Goal: Complete application form

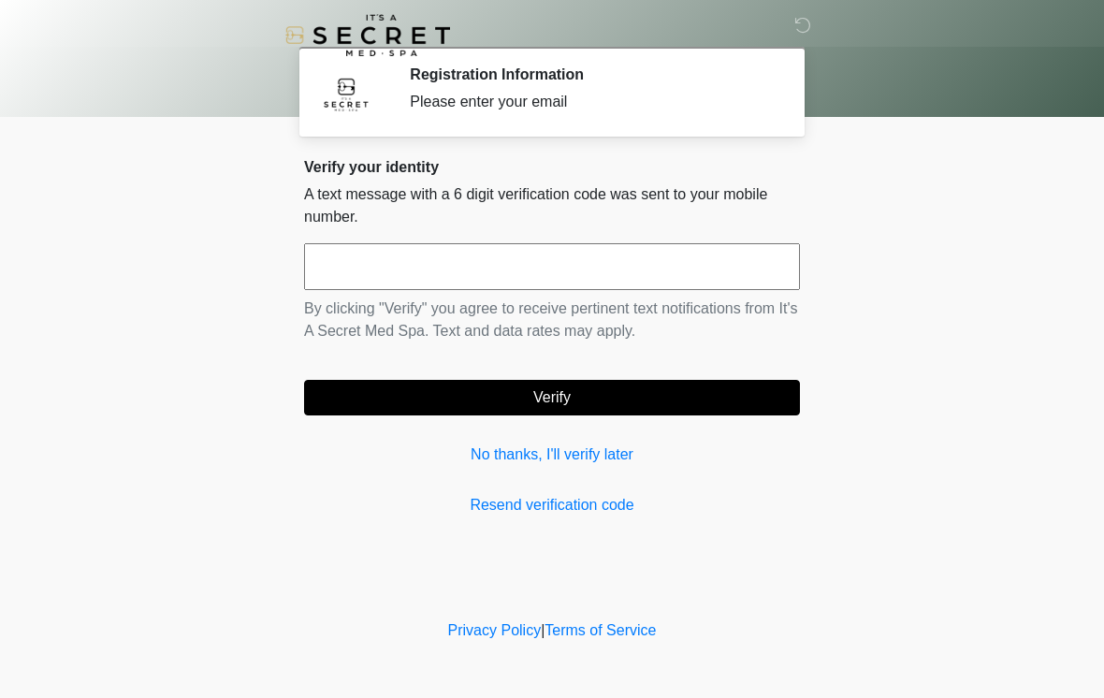
click at [734, 269] on input "text" at bounding box center [552, 266] width 496 height 47
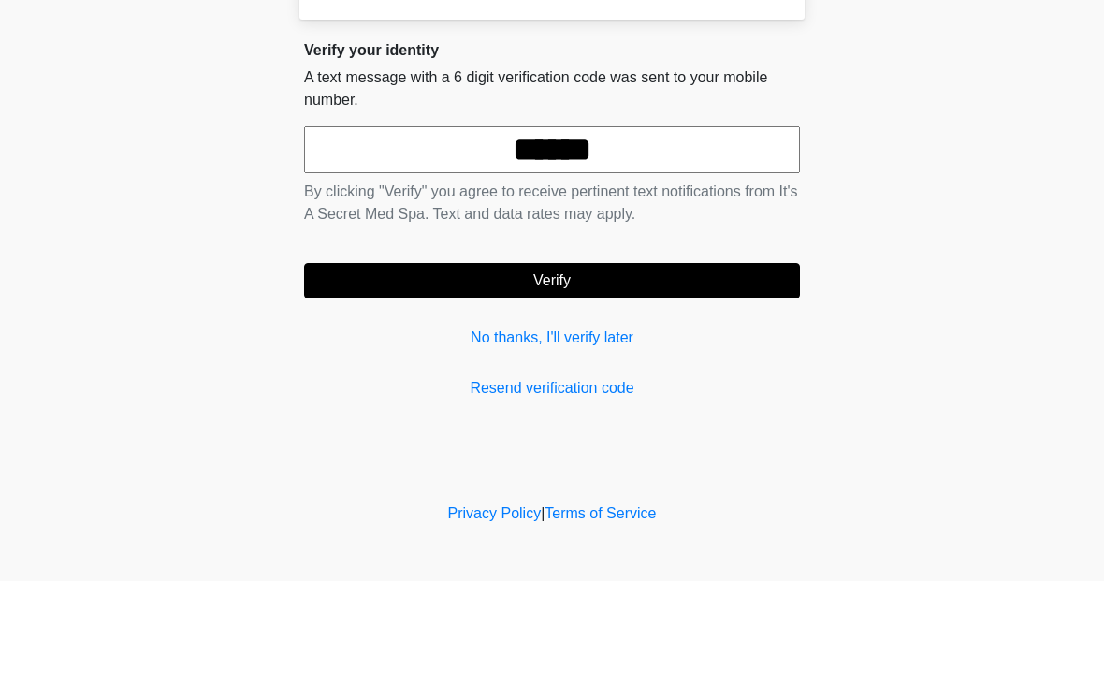
type input "******"
click at [385, 380] on button "Verify" at bounding box center [552, 398] width 496 height 36
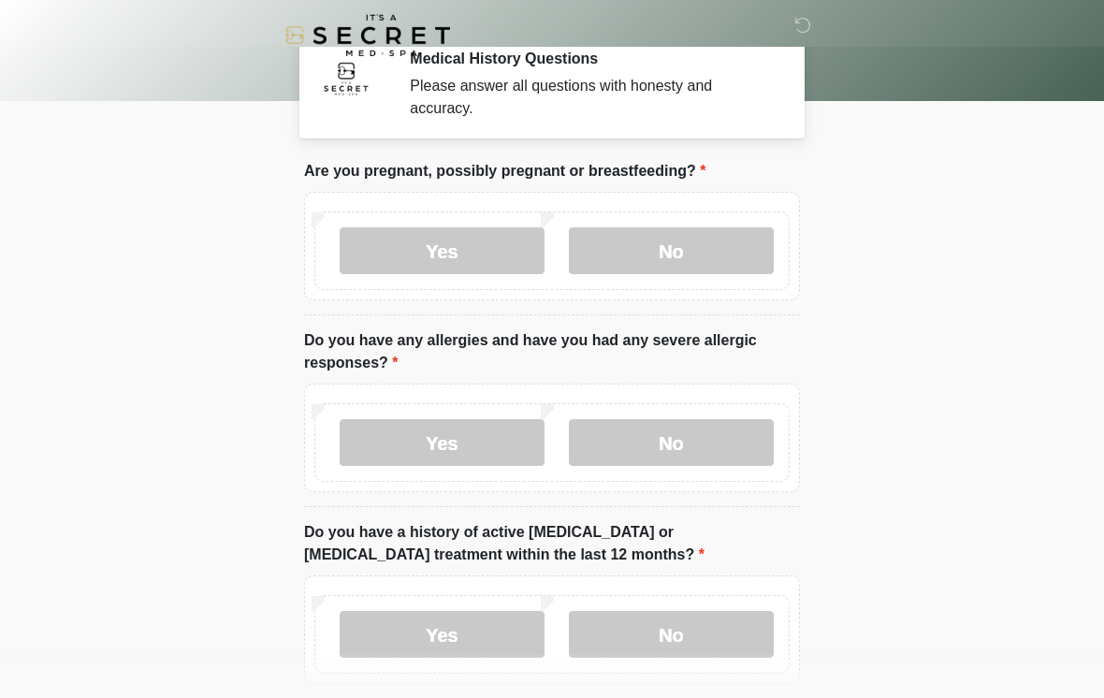
click at [748, 267] on label "No" at bounding box center [671, 250] width 205 height 47
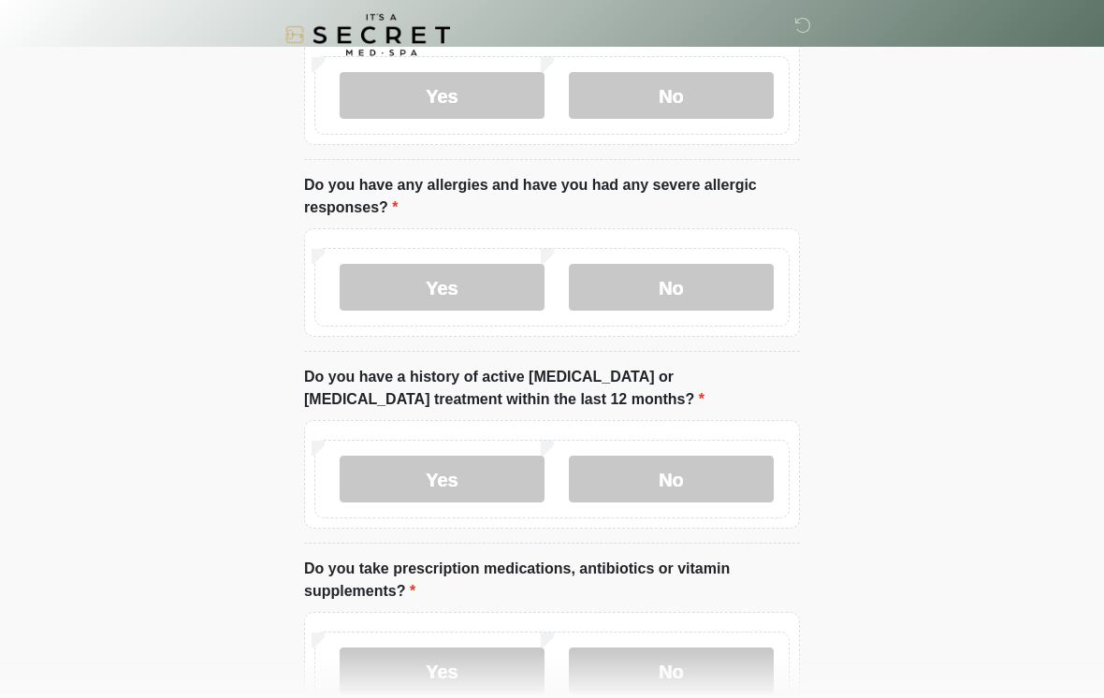
scroll to position [181, 0]
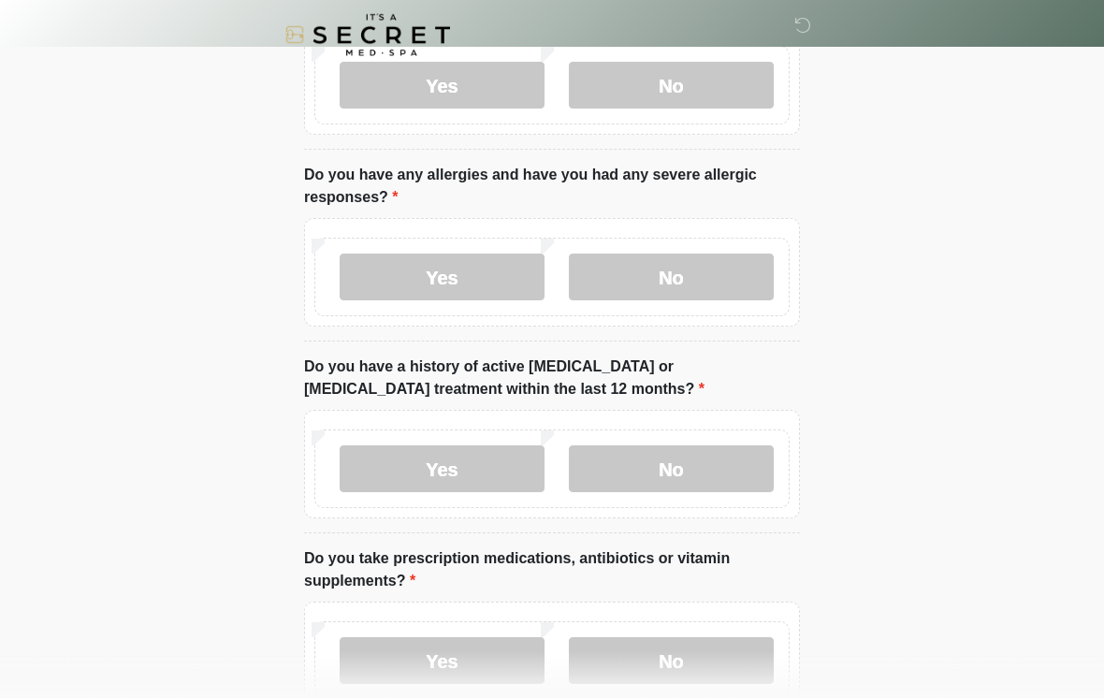
click at [728, 296] on label "No" at bounding box center [671, 277] width 205 height 47
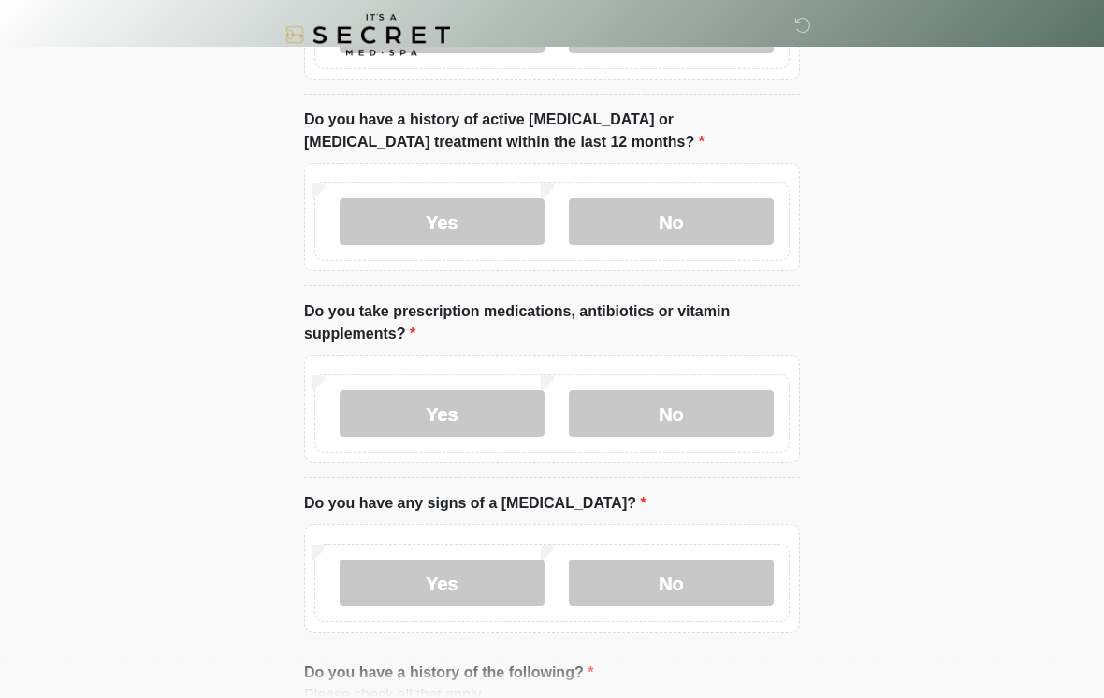
scroll to position [430, 0]
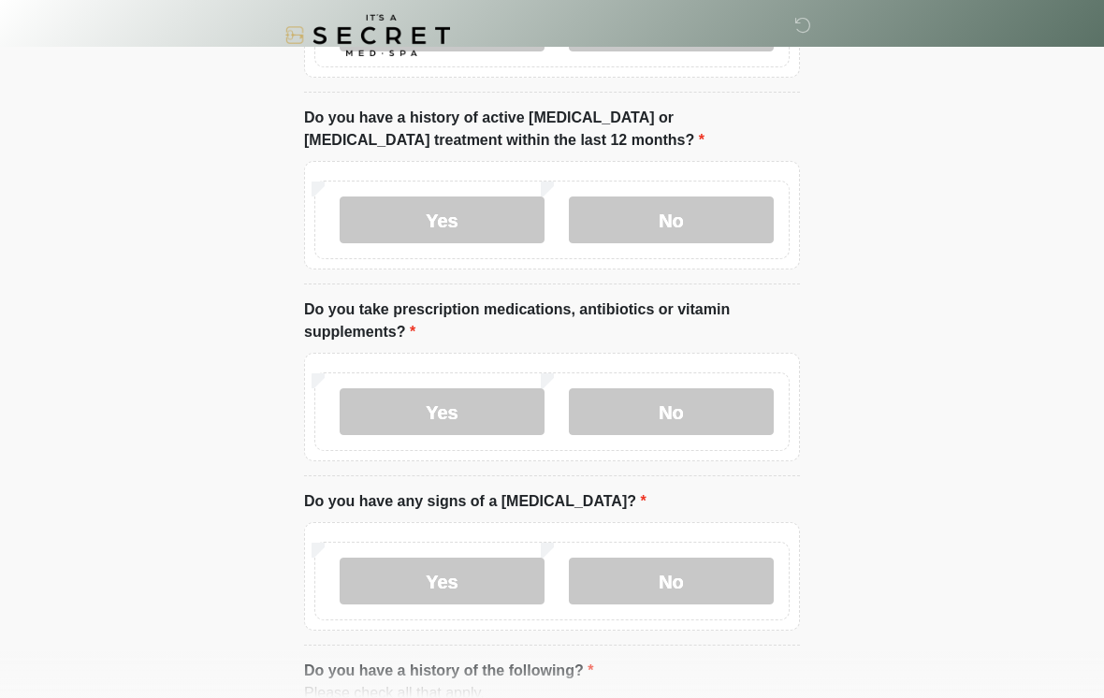
click at [742, 219] on label "No" at bounding box center [671, 219] width 205 height 47
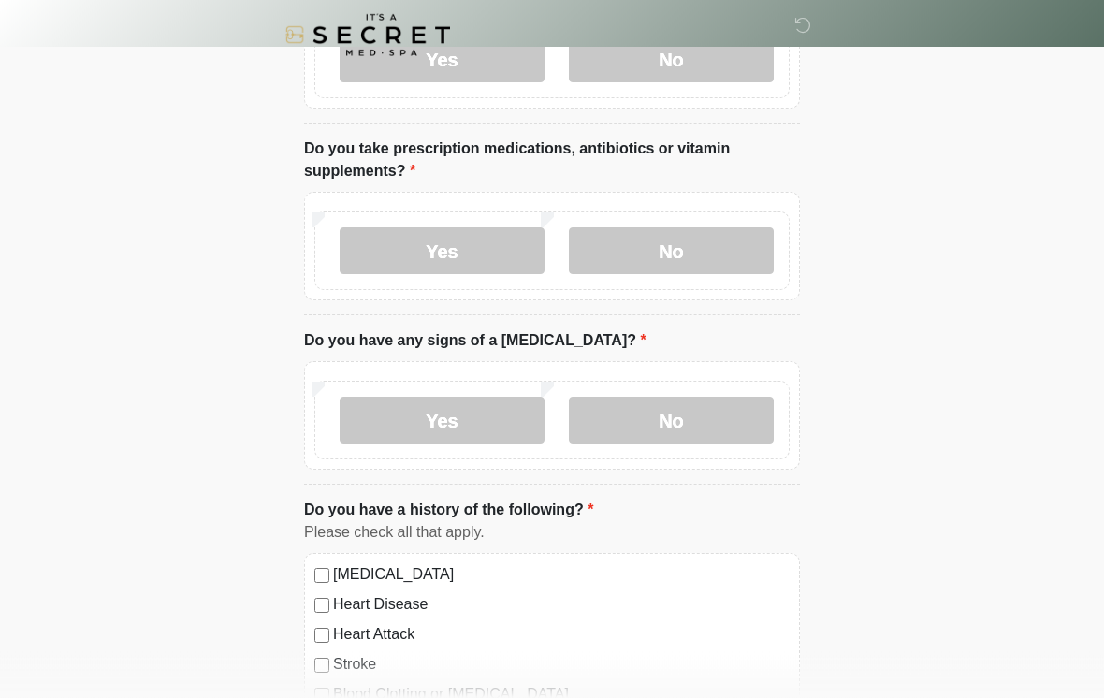
scroll to position [591, 0]
click at [731, 250] on label "No" at bounding box center [671, 250] width 205 height 47
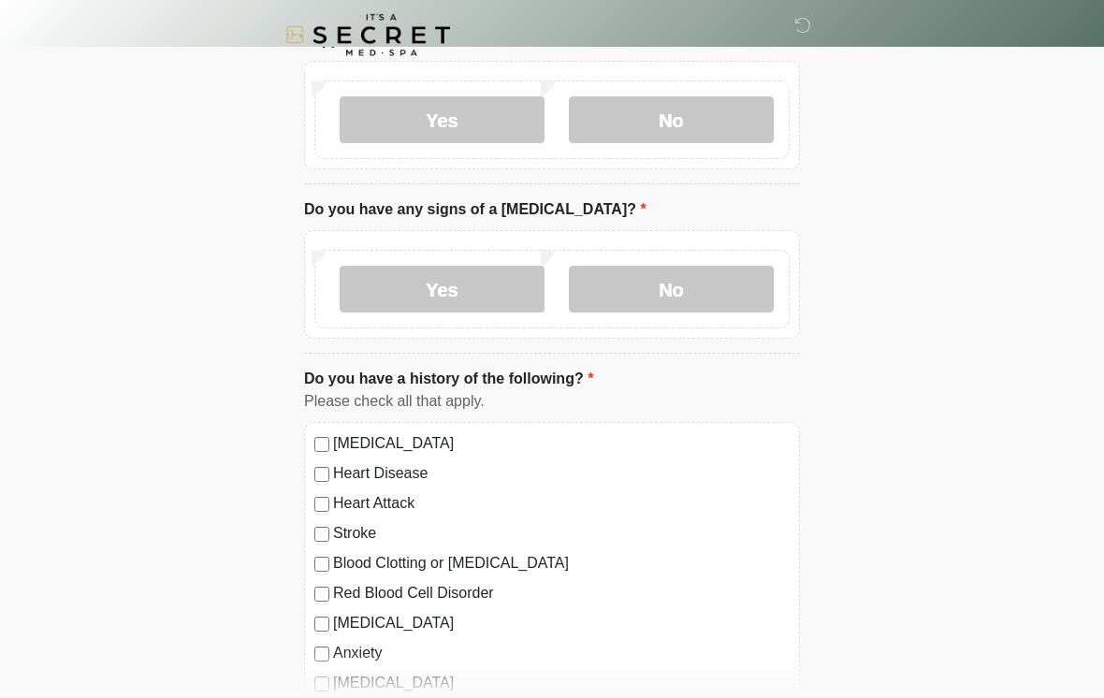
scroll to position [722, 0]
click at [748, 296] on label "No" at bounding box center [671, 289] width 205 height 47
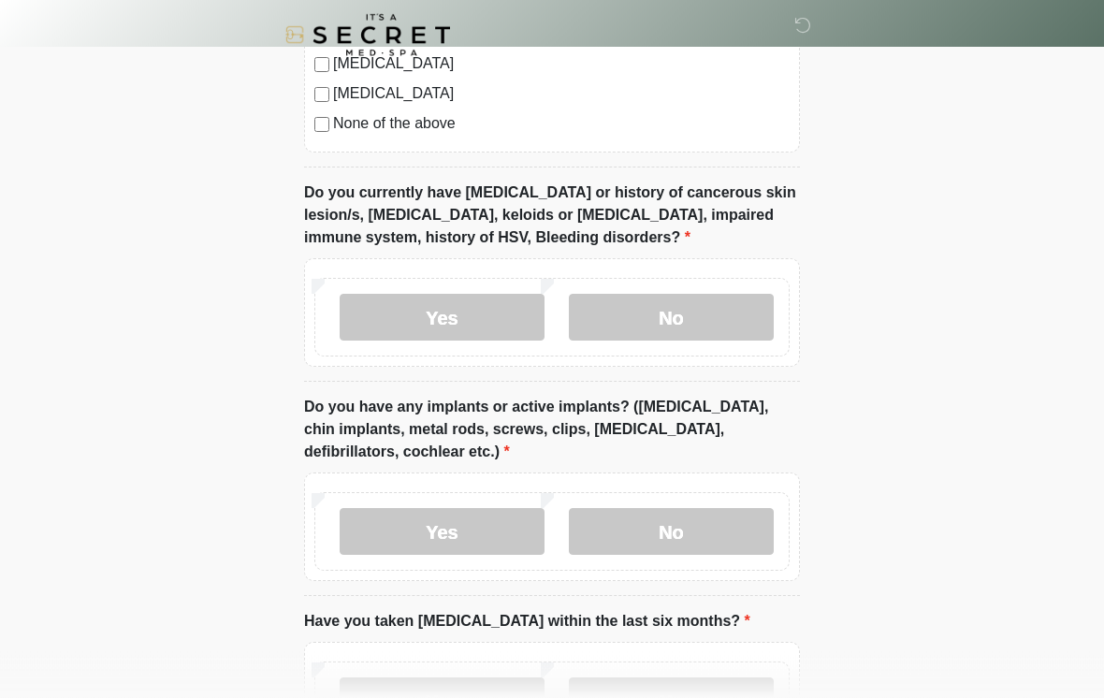
scroll to position [1385, 0]
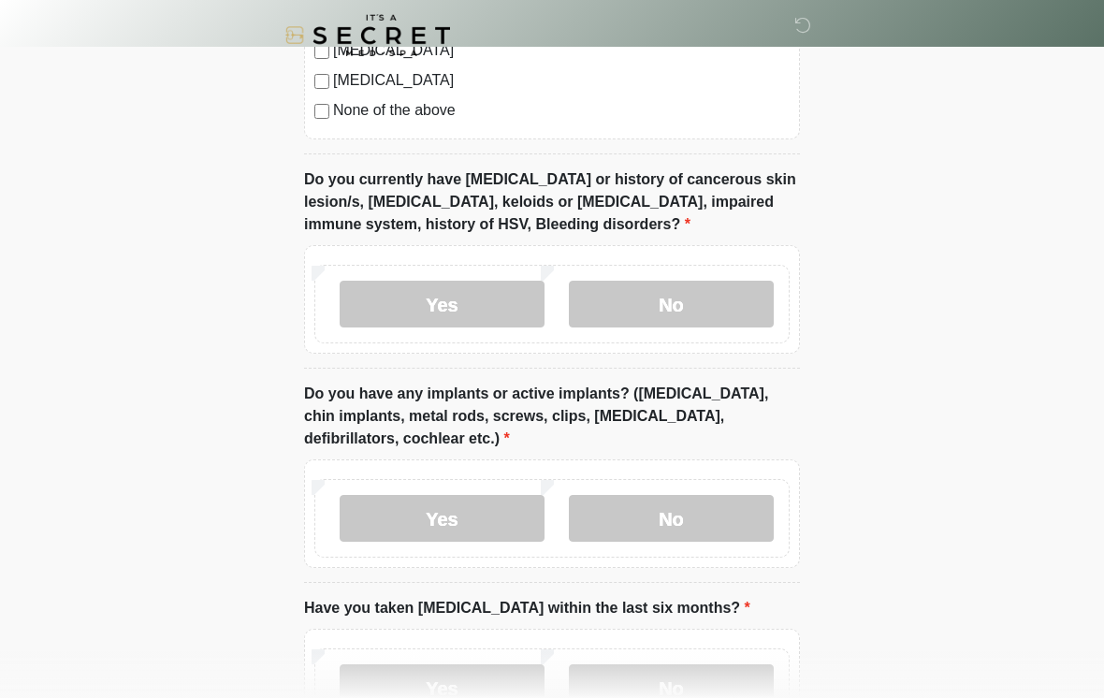
click at [748, 313] on label "No" at bounding box center [671, 304] width 205 height 47
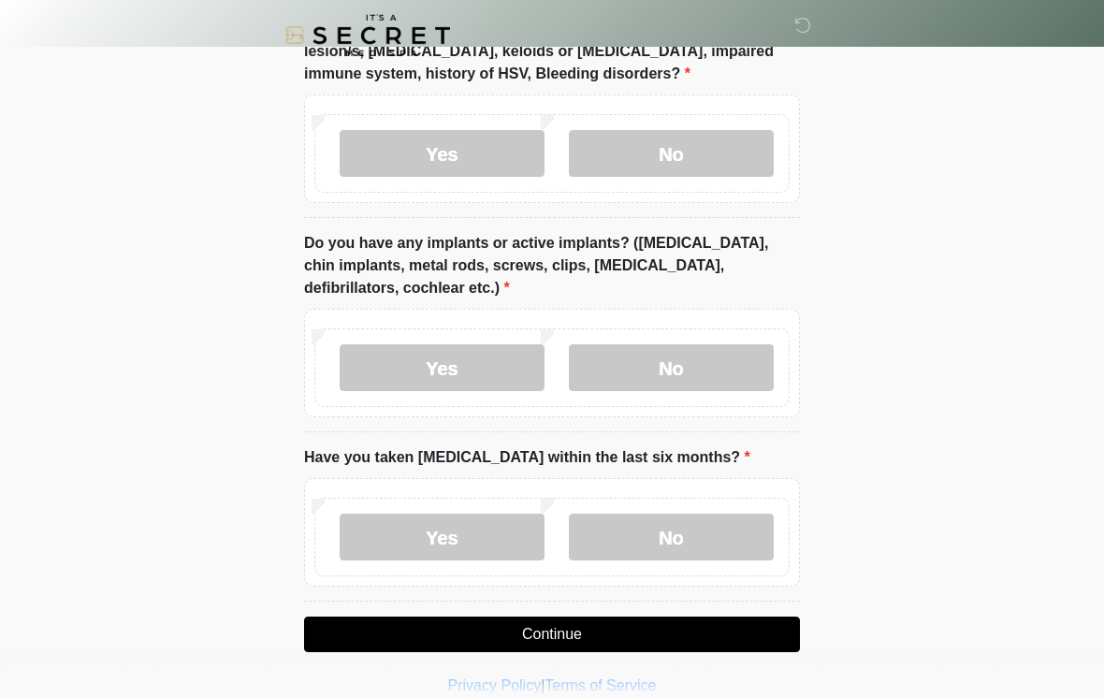
scroll to position [1558, 0]
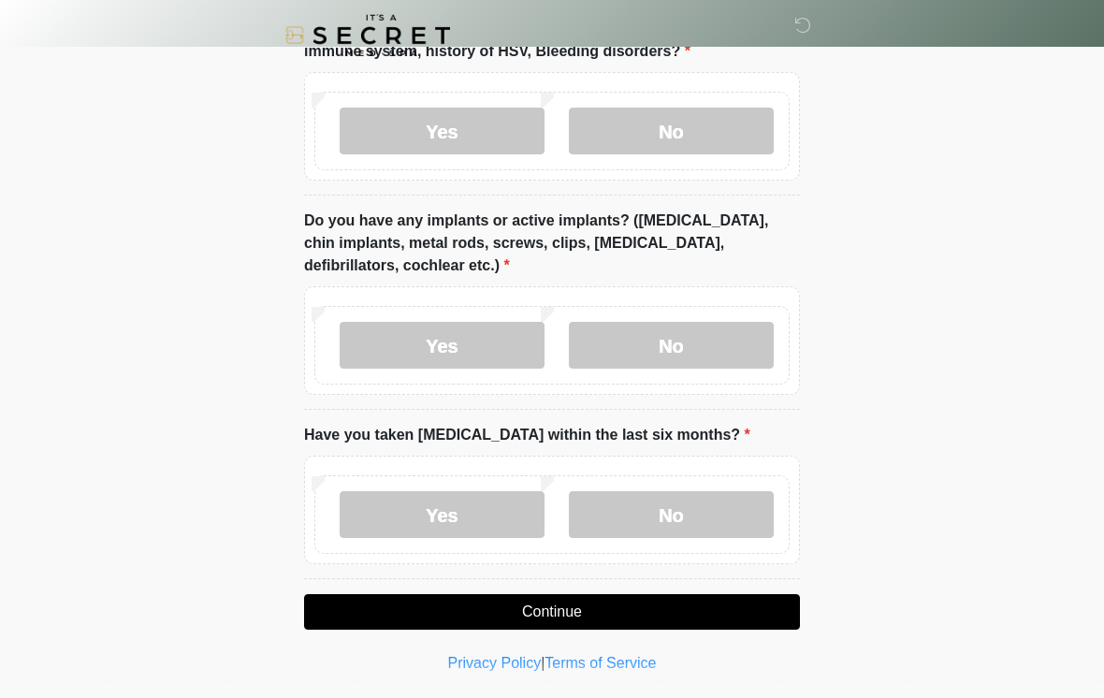
click at [747, 364] on label "No" at bounding box center [671, 345] width 205 height 47
click at [748, 515] on label "No" at bounding box center [671, 514] width 205 height 47
click at [663, 618] on button "Continue" at bounding box center [552, 612] width 496 height 36
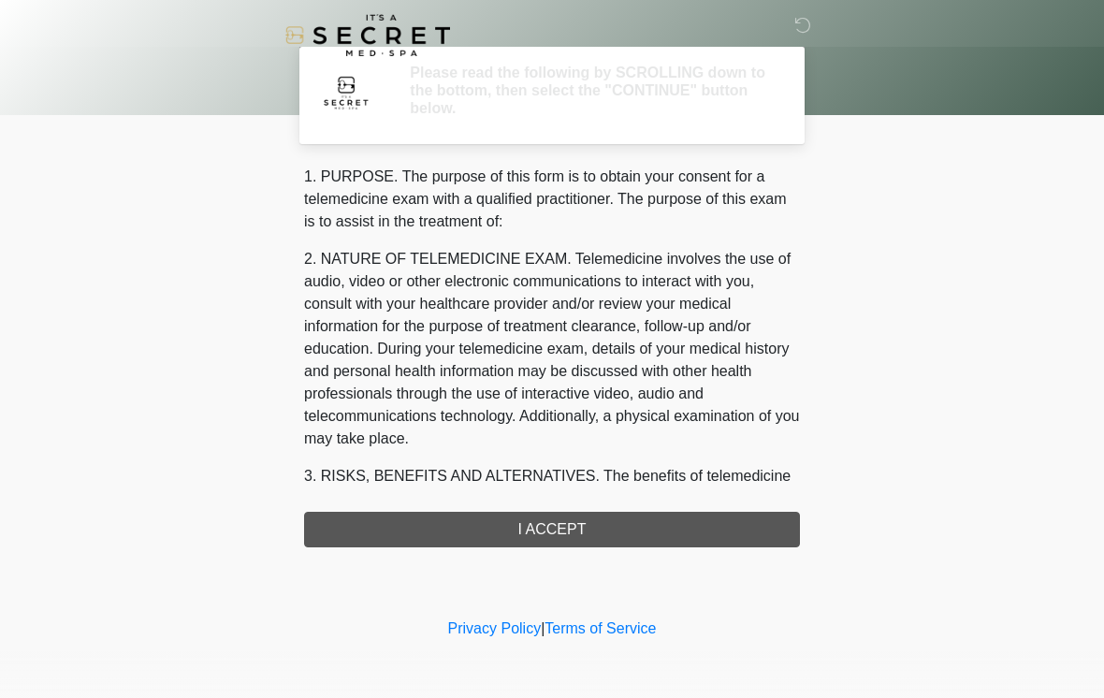
scroll to position [0, 0]
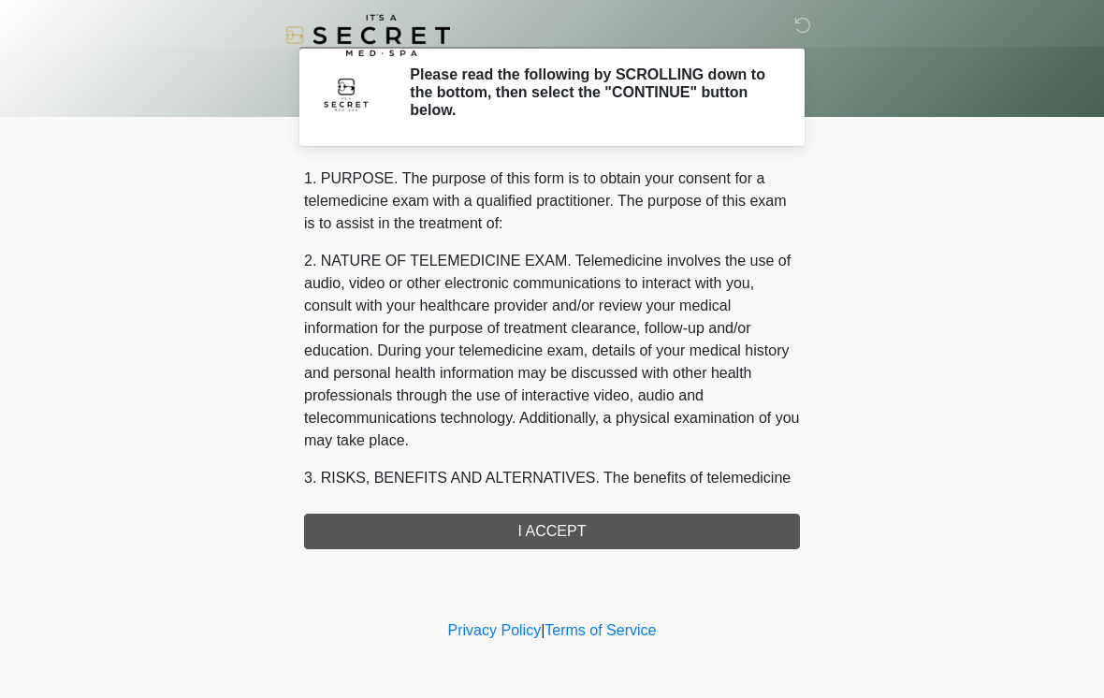
click at [745, 521] on div "1. PURPOSE. The purpose of this form is to obtain your consent for a telemedici…" at bounding box center [552, 358] width 496 height 382
click at [745, 526] on div "1. PURPOSE. The purpose of this form is to obtain your consent for a telemedici…" at bounding box center [552, 358] width 496 height 382
click at [704, 530] on div "1. PURPOSE. The purpose of this form is to obtain your consent for a telemedici…" at bounding box center [552, 358] width 496 height 382
click at [719, 526] on div "1. PURPOSE. The purpose of this form is to obtain your consent for a telemedici…" at bounding box center [552, 358] width 496 height 382
click at [361, 516] on div "1. PURPOSE. The purpose of this form is to obtain your consent for a telemedici…" at bounding box center [552, 358] width 496 height 382
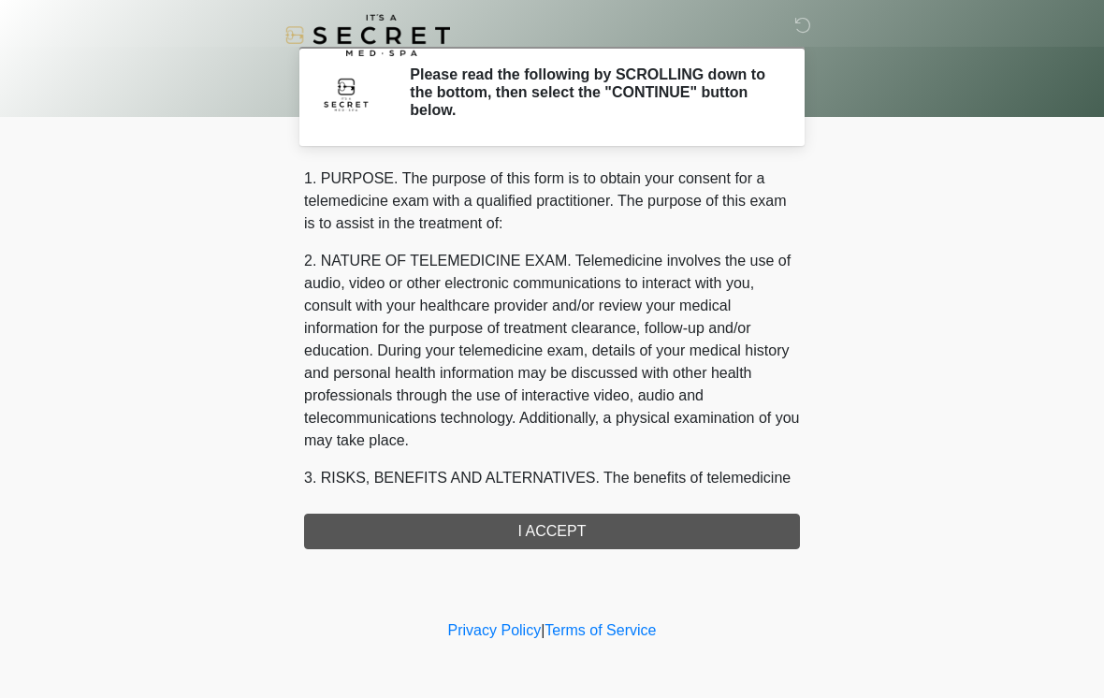
click at [360, 516] on div "1. PURPOSE. The purpose of this form is to obtain your consent for a telemedici…" at bounding box center [552, 358] width 496 height 382
click at [643, 535] on div "1. PURPOSE. The purpose of this form is to obtain your consent for a telemedici…" at bounding box center [552, 358] width 496 height 382
click at [642, 535] on div "1. PURPOSE. The purpose of this form is to obtain your consent for a telemedici…" at bounding box center [552, 358] width 496 height 382
click at [455, 530] on div "1. PURPOSE. The purpose of this form is to obtain your consent for a telemedici…" at bounding box center [552, 358] width 496 height 382
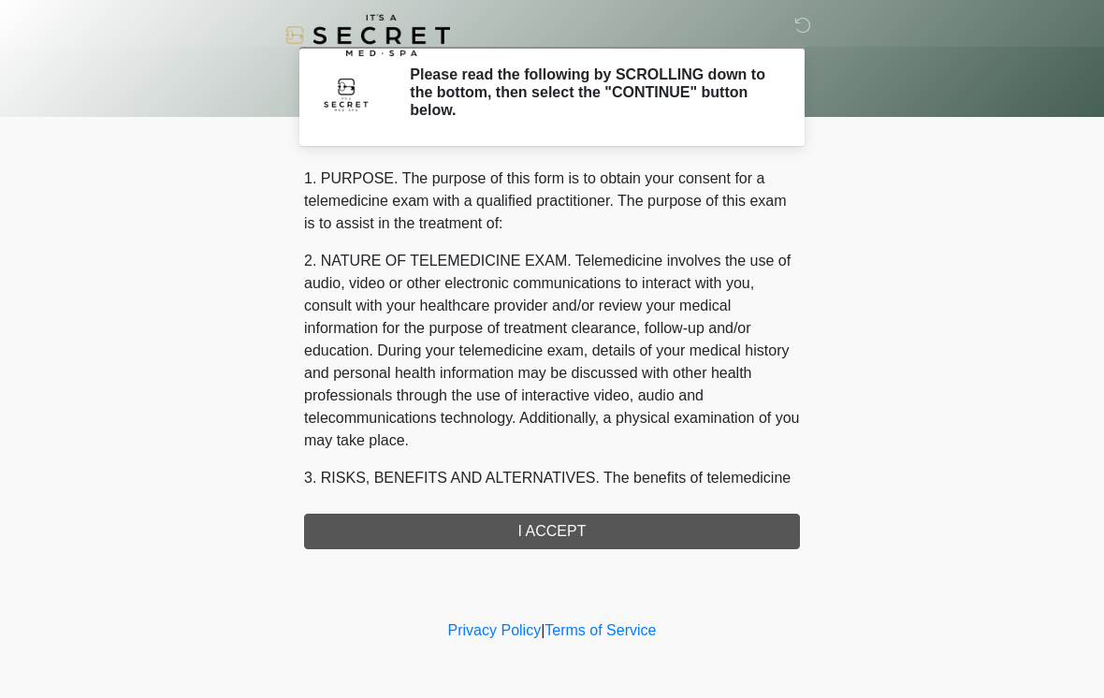
click at [458, 527] on div "1. PURPOSE. The purpose of this form is to obtain your consent for a telemedici…" at bounding box center [552, 358] width 496 height 382
click at [664, 506] on div "1. PURPOSE. The purpose of this form is to obtain your consent for a telemedici…" at bounding box center [552, 358] width 496 height 382
click at [663, 506] on div "1. PURPOSE. The purpose of this form is to obtain your consent for a telemedici…" at bounding box center [552, 358] width 496 height 382
click at [688, 541] on div "1. PURPOSE. The purpose of this form is to obtain your consent for a telemedici…" at bounding box center [552, 358] width 496 height 382
click at [687, 537] on div "1. PURPOSE. The purpose of this form is to obtain your consent for a telemedici…" at bounding box center [552, 358] width 496 height 382
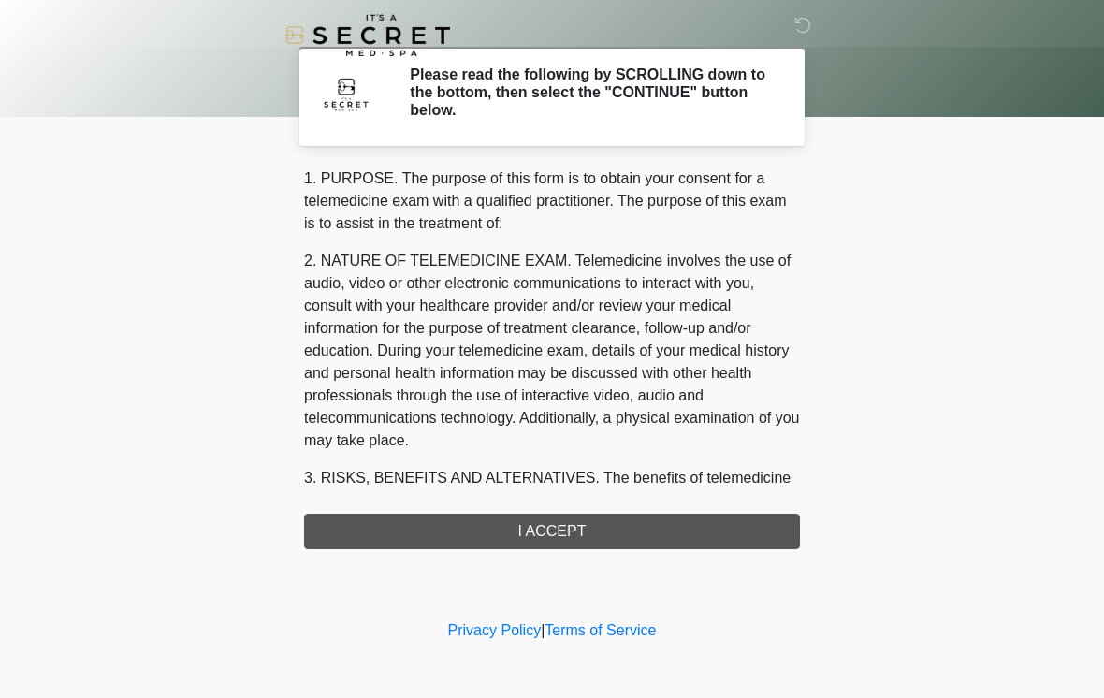
click at [694, 507] on div "1. PURPOSE. The purpose of this form is to obtain your consent for a telemedici…" at bounding box center [552, 358] width 496 height 382
click at [686, 530] on div "1. PURPOSE. The purpose of this form is to obtain your consent for a telemedici…" at bounding box center [552, 358] width 496 height 382
click at [681, 534] on div "1. PURPOSE. The purpose of this form is to obtain your consent for a telemedici…" at bounding box center [552, 358] width 496 height 382
click at [806, 29] on icon at bounding box center [802, 25] width 17 height 17
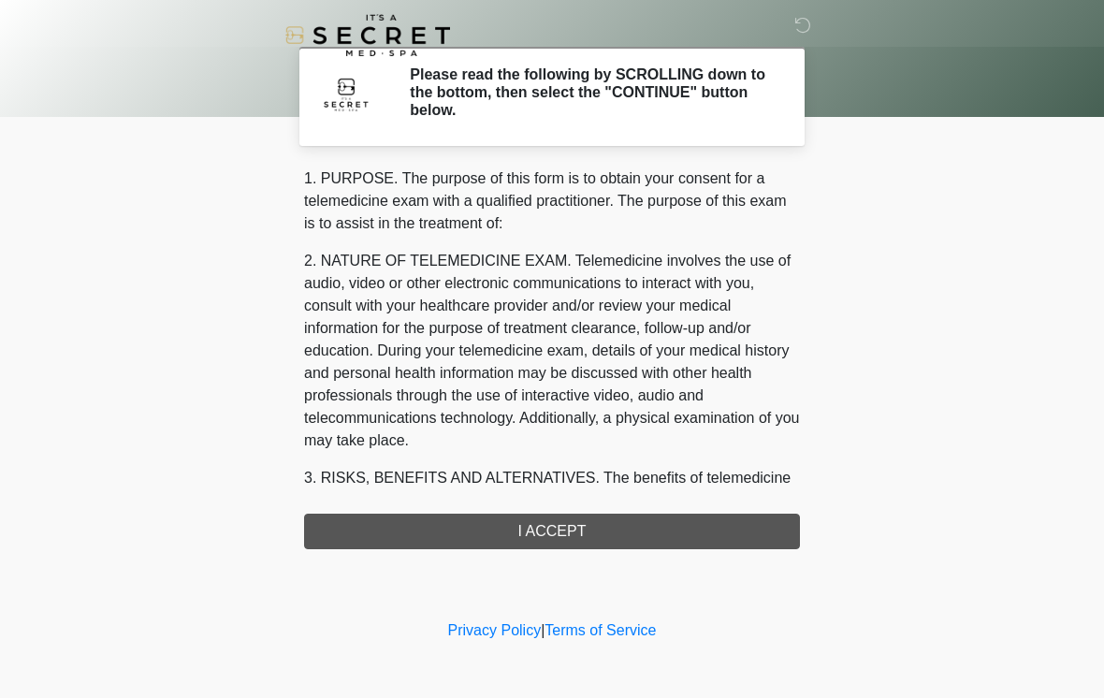
click at [676, 528] on div "1. PURPOSE. The purpose of this form is to obtain your consent for a telemedici…" at bounding box center [552, 358] width 496 height 382
click at [691, 532] on div "1. PURPOSE. The purpose of this form is to obtain your consent for a telemedici…" at bounding box center [552, 358] width 496 height 382
click at [714, 535] on div "1. PURPOSE. The purpose of this form is to obtain your consent for a telemedici…" at bounding box center [552, 358] width 496 height 382
click at [735, 518] on div "1. PURPOSE. The purpose of this form is to obtain your consent for a telemedici…" at bounding box center [552, 358] width 496 height 382
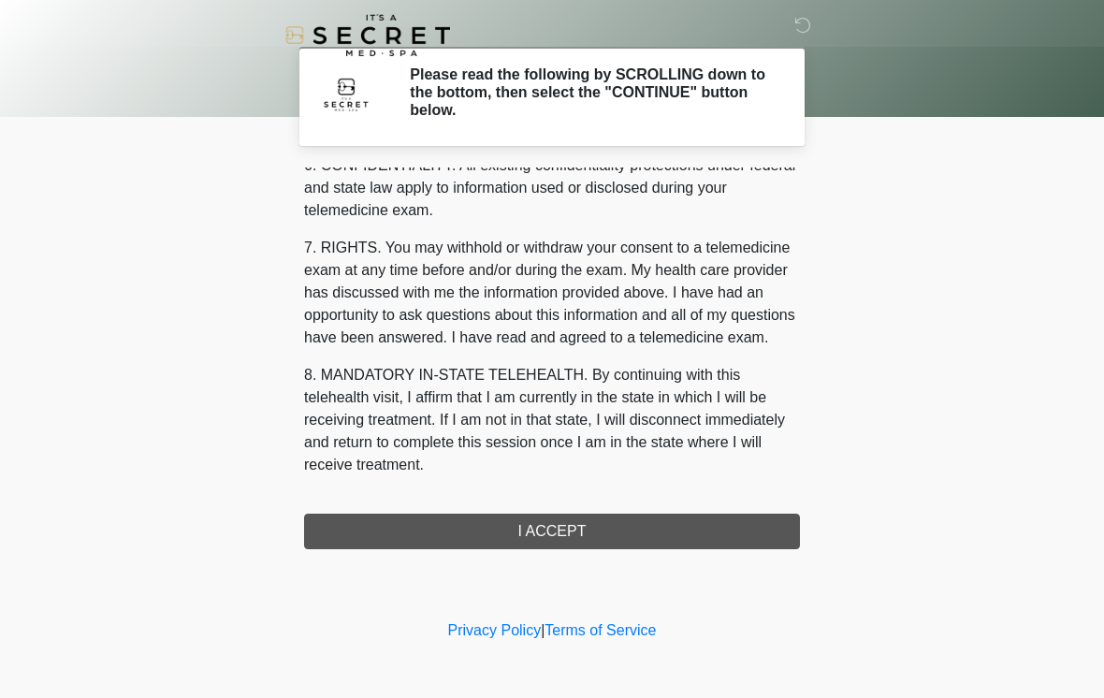
scroll to position [762, 0]
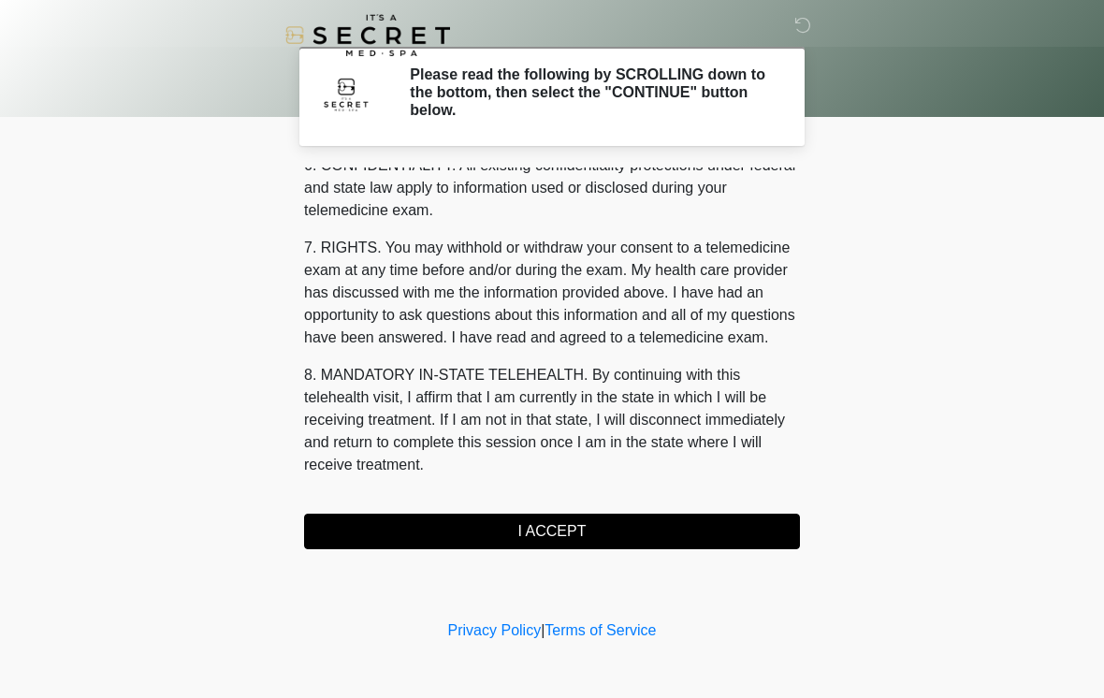
click at [679, 533] on button "I ACCEPT" at bounding box center [552, 532] width 496 height 36
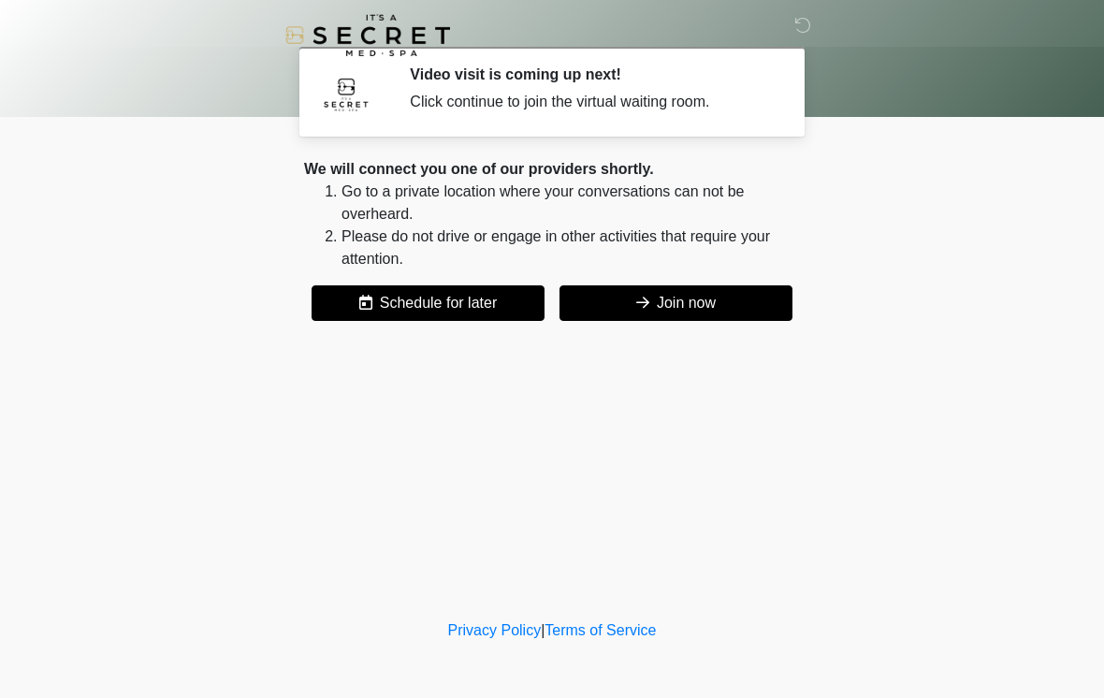
click at [746, 297] on button "Join now" at bounding box center [675, 303] width 233 height 36
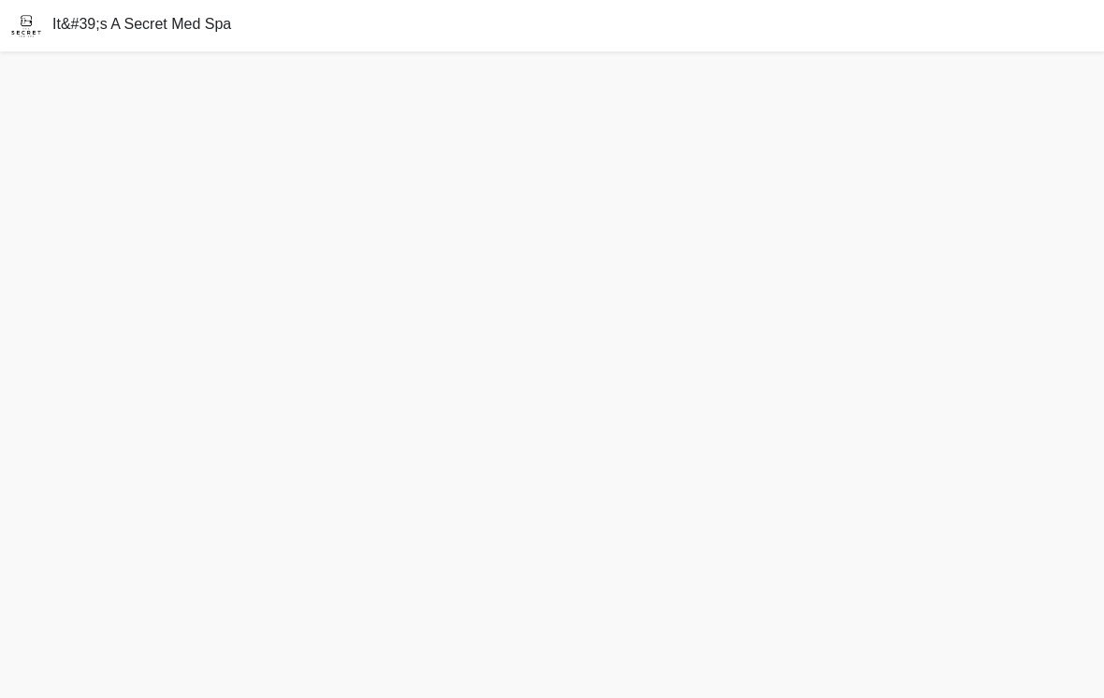
scroll to position [6, 0]
